Goal: Transaction & Acquisition: Purchase product/service

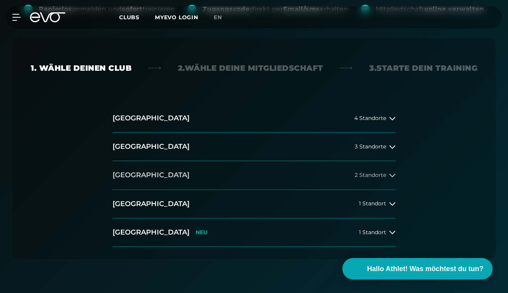
scroll to position [163, 0]
click at [348, 145] on button "[GEOGRAPHIC_DATA] 3 Standorte" at bounding box center [254, 146] width 283 height 28
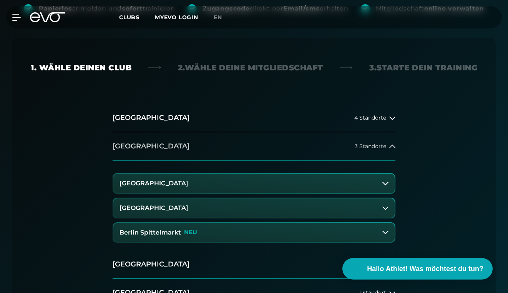
click at [348, 145] on button "[GEOGRAPHIC_DATA] 3 Standorte" at bounding box center [254, 146] width 283 height 28
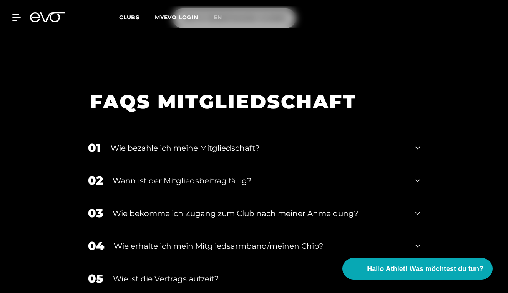
scroll to position [857, 0]
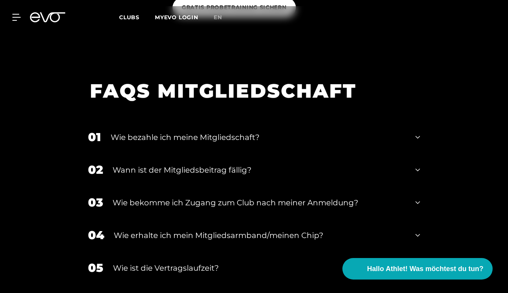
click at [271, 161] on div "02 Wann ist der Mitgliedsbeitrag fällig?" at bounding box center [253, 169] width 347 height 33
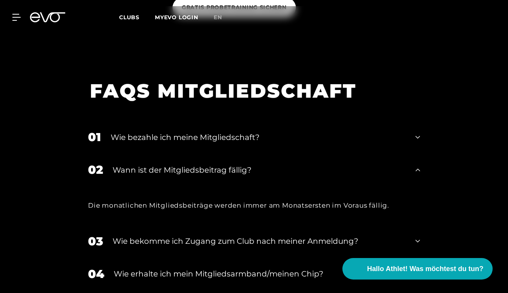
click at [248, 145] on div "01 Wie bezahle ich meine Mitgliedschaft?" at bounding box center [253, 137] width 347 height 33
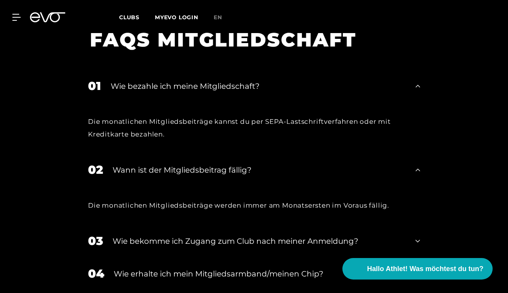
scroll to position [909, 0]
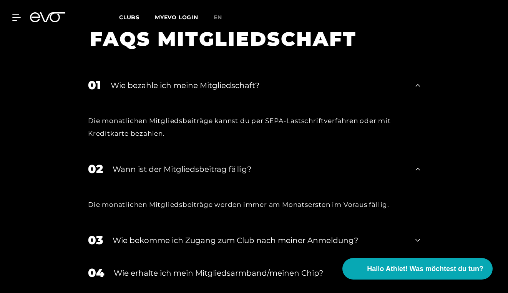
click at [234, 243] on div "Wie bekomme ich Zugang zum Club nach meiner Anmeldung?" at bounding box center [259, 240] width 293 height 12
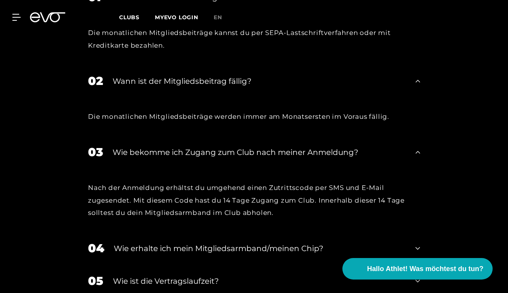
scroll to position [1006, 0]
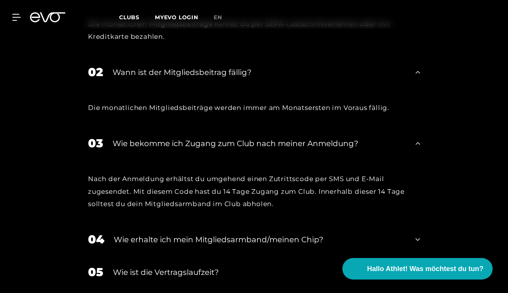
click at [234, 243] on div "Wie erhalte ich mein Mitgliedsarmband/meinen Chip?" at bounding box center [260, 240] width 292 height 12
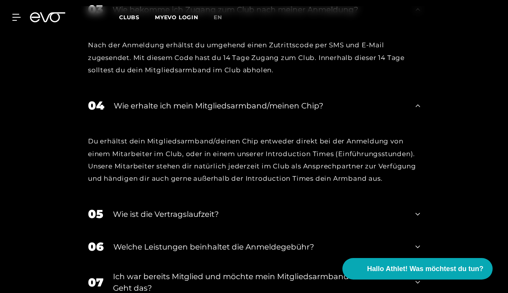
scroll to position [1143, 0]
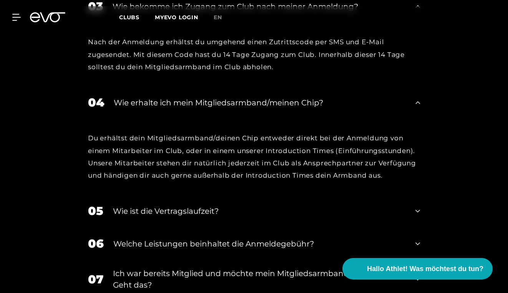
click at [215, 216] on div "05 Wie ist die Vertragslaufzeit?" at bounding box center [253, 210] width 347 height 33
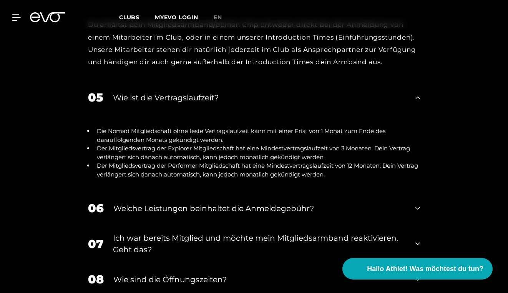
scroll to position [1262, 0]
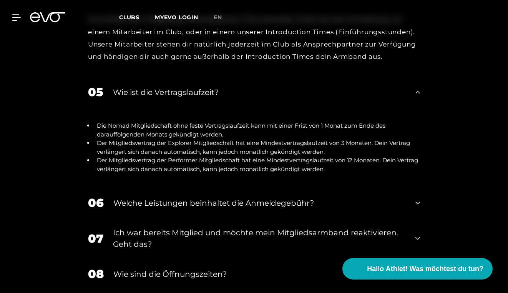
click at [246, 206] on div "Welche Leistungen beinhaltet die Anmeldegebühr?" at bounding box center [259, 203] width 292 height 12
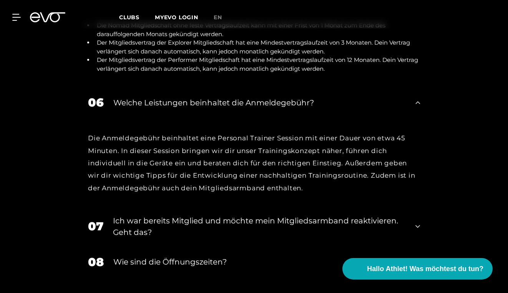
scroll to position [1363, 0]
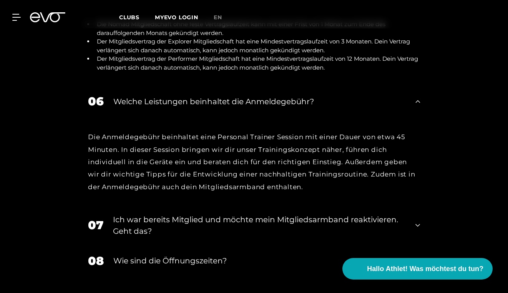
click at [216, 222] on div "Ich war bereits Mitglied und möchte mein Mitgliedsarmband reaktivieren. Geht da…" at bounding box center [259, 225] width 293 height 23
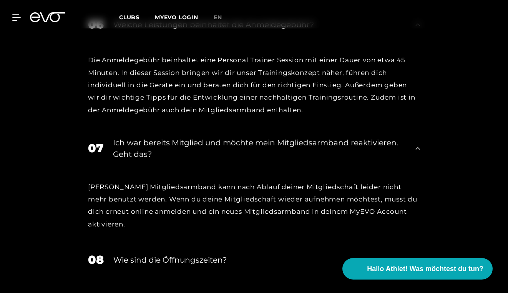
scroll to position [1445, 0]
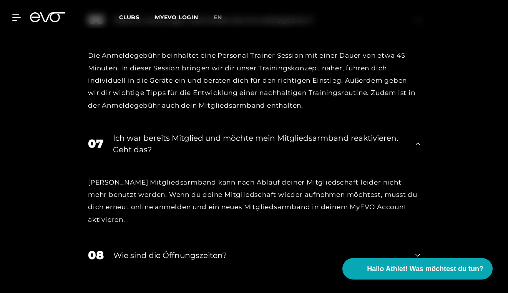
click at [184, 249] on div "Wie sind die Öffnungszeiten?" at bounding box center [259, 255] width 292 height 12
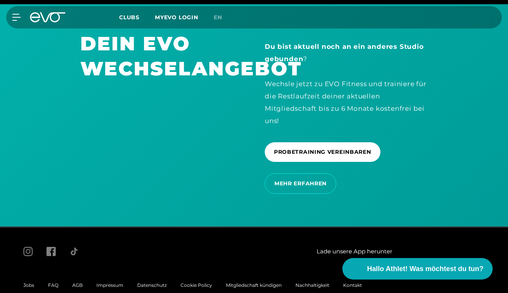
scroll to position [1808, 0]
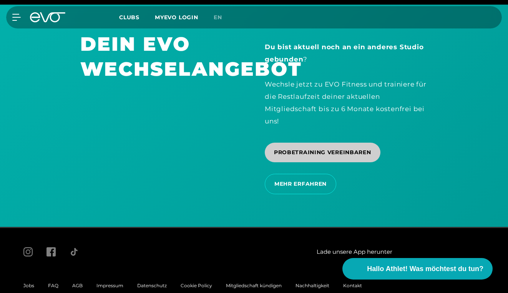
click at [324, 148] on span "PROBETRAINING VEREINBAREN" at bounding box center [322, 152] width 97 height 8
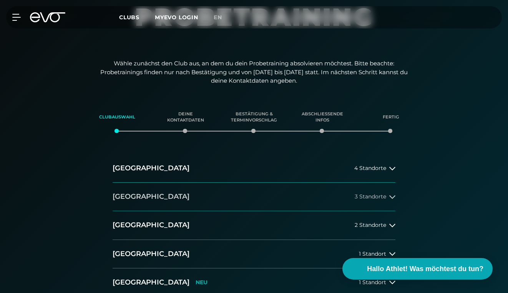
scroll to position [121, 0]
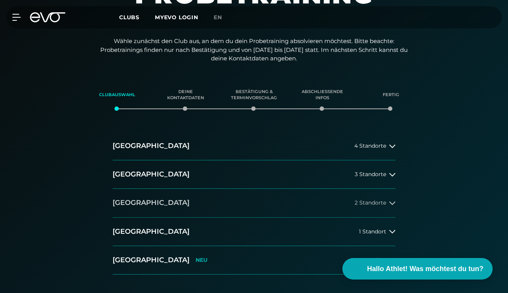
click at [259, 206] on button "[GEOGRAPHIC_DATA] 2 Standorte" at bounding box center [254, 203] width 283 height 28
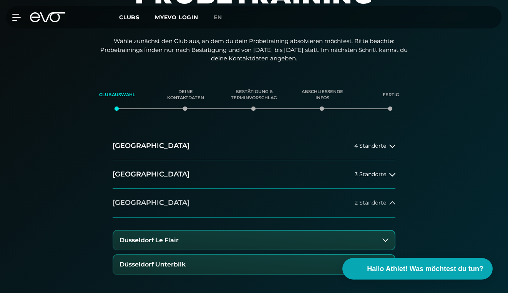
click at [253, 193] on button "[GEOGRAPHIC_DATA] 2 Standorte" at bounding box center [254, 203] width 283 height 28
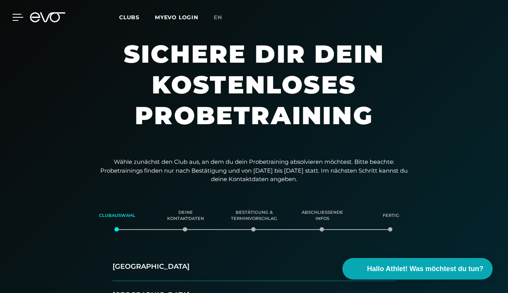
scroll to position [0, 0]
click at [17, 17] on icon at bounding box center [18, 17] width 11 height 6
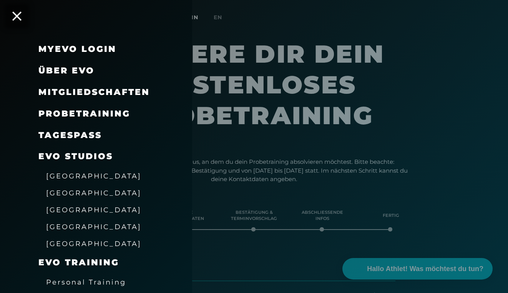
click at [88, 94] on span "Mitgliedschaften" at bounding box center [93, 92] width 111 height 10
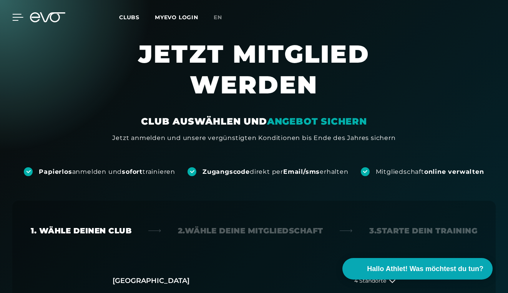
click at [18, 17] on icon at bounding box center [18, 17] width 11 height 6
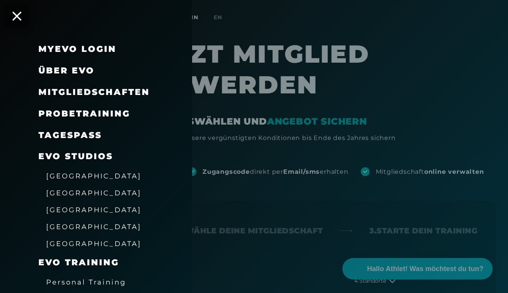
scroll to position [0, 0]
click at [85, 89] on span "Mitgliedschaften" at bounding box center [93, 92] width 111 height 10
click at [61, 90] on span "Mitgliedschaften" at bounding box center [93, 92] width 111 height 10
click at [70, 108] on span "Probetraining" at bounding box center [84, 113] width 92 height 10
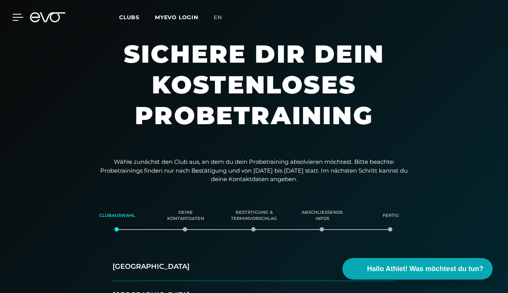
click at [14, 18] on icon at bounding box center [18, 17] width 11 height 6
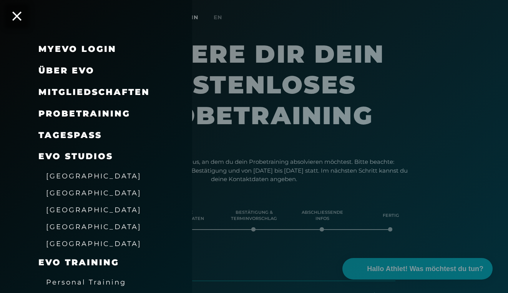
click at [64, 87] on span "Mitgliedschaften" at bounding box center [93, 92] width 111 height 10
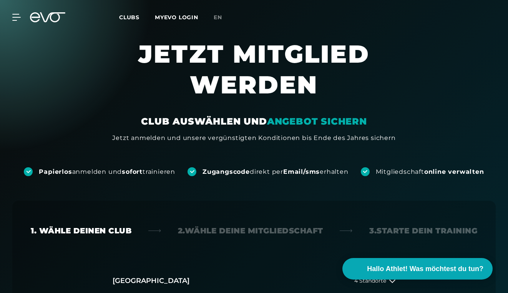
click at [23, 15] on div "MyEVO Login Über EVO Mitgliedschaften Probetraining TAGESPASS EVO Studios [GEOG…" at bounding box center [11, 17] width 27 height 7
click at [49, 16] on icon at bounding box center [52, 17] width 25 height 10
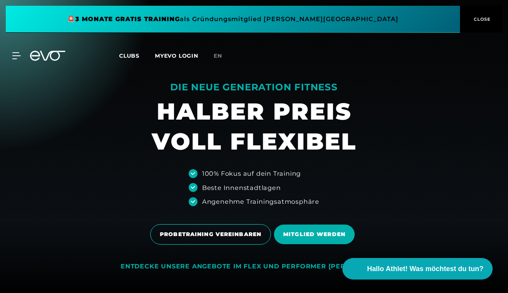
click at [486, 18] on span "CLOSE" at bounding box center [481, 19] width 19 height 7
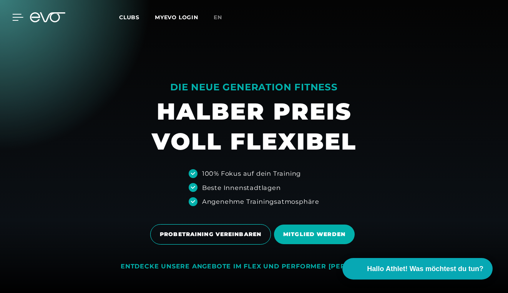
click at [14, 19] on icon at bounding box center [17, 17] width 11 height 7
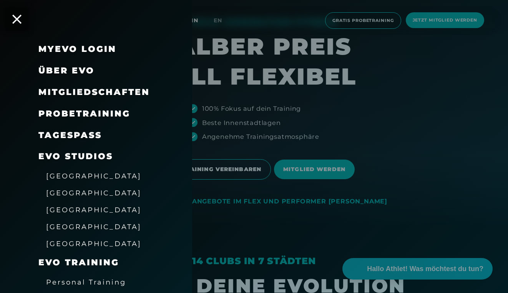
scroll to position [71, 0]
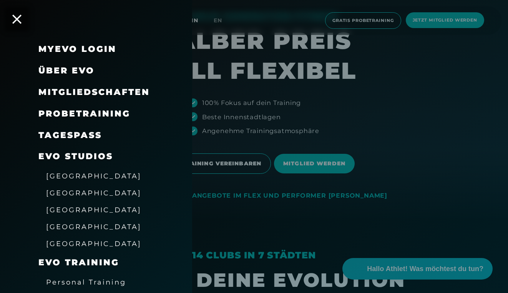
click at [417, 170] on div at bounding box center [254, 146] width 508 height 293
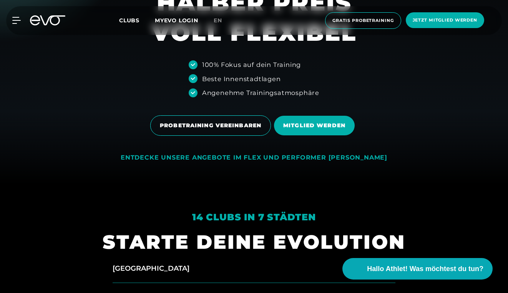
scroll to position [123, 0]
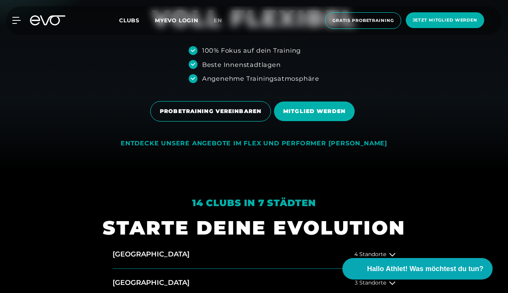
click at [289, 143] on div "ENTDECKE UNSERE ANGEBOTE IM FLEX UND PERFORMER [PERSON_NAME]" at bounding box center [254, 143] width 267 height 8
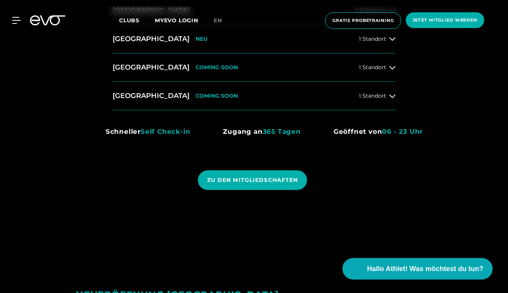
scroll to position [523, 0]
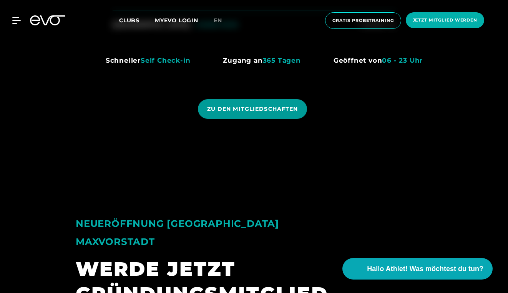
click at [265, 118] on span "ZU DEN MITGLIEDSCHAFTEN" at bounding box center [253, 109] width 110 height 20
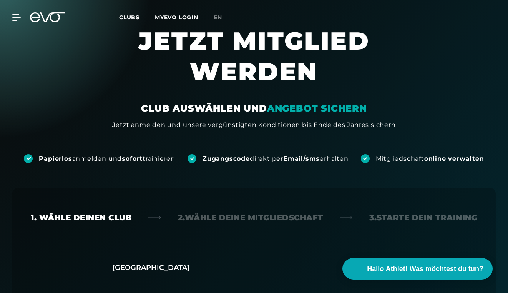
scroll to position [15, 0]
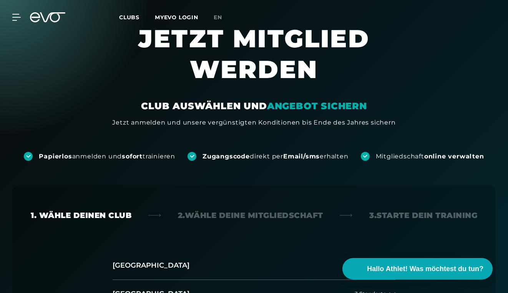
click at [268, 215] on div "2. Wähle deine Mitgliedschaft" at bounding box center [250, 215] width 145 height 11
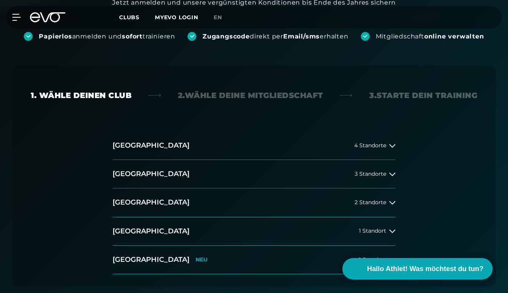
scroll to position [141, 0]
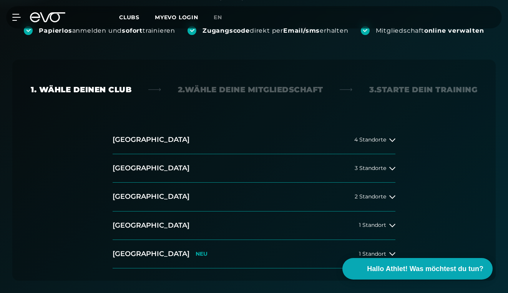
click at [268, 215] on button "[GEOGRAPHIC_DATA] 1 Standort" at bounding box center [254, 225] width 283 height 28
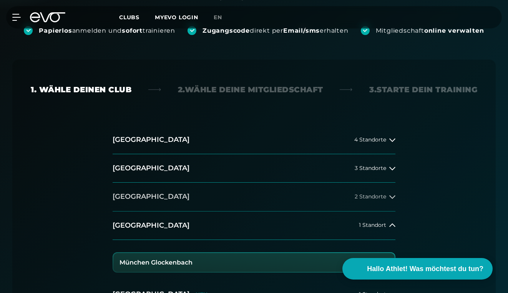
click at [272, 199] on button "[GEOGRAPHIC_DATA] 2 Standorte" at bounding box center [254, 197] width 283 height 28
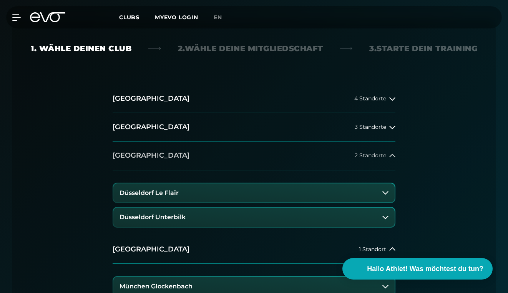
scroll to position [183, 0]
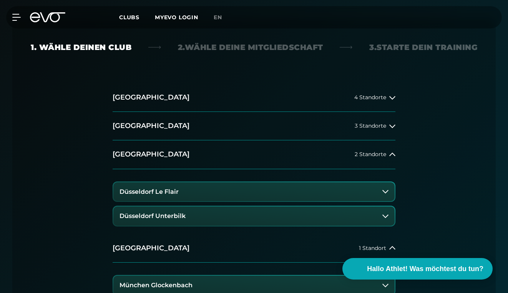
click at [266, 198] on button "Düsseldorf Le Flair" at bounding box center [253, 191] width 281 height 19
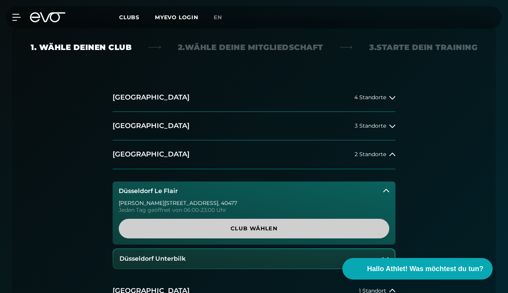
click at [257, 222] on span "Club wählen" at bounding box center [254, 229] width 271 height 20
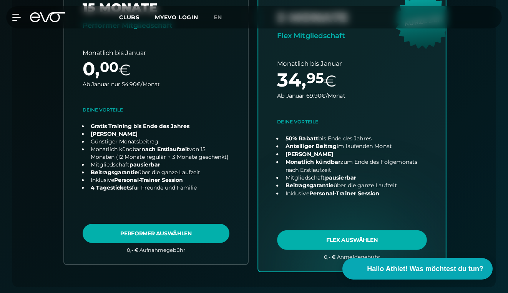
scroll to position [338, 0]
click at [341, 233] on link "choose plan" at bounding box center [352, 119] width 188 height 302
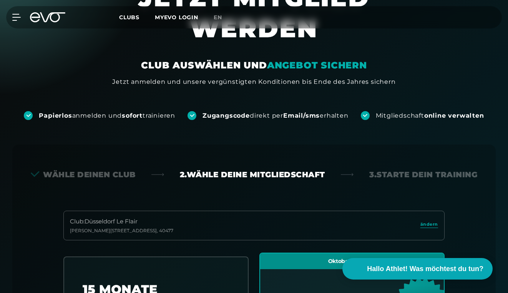
scroll to position [58, 0]
